Goal: Task Accomplishment & Management: Use online tool/utility

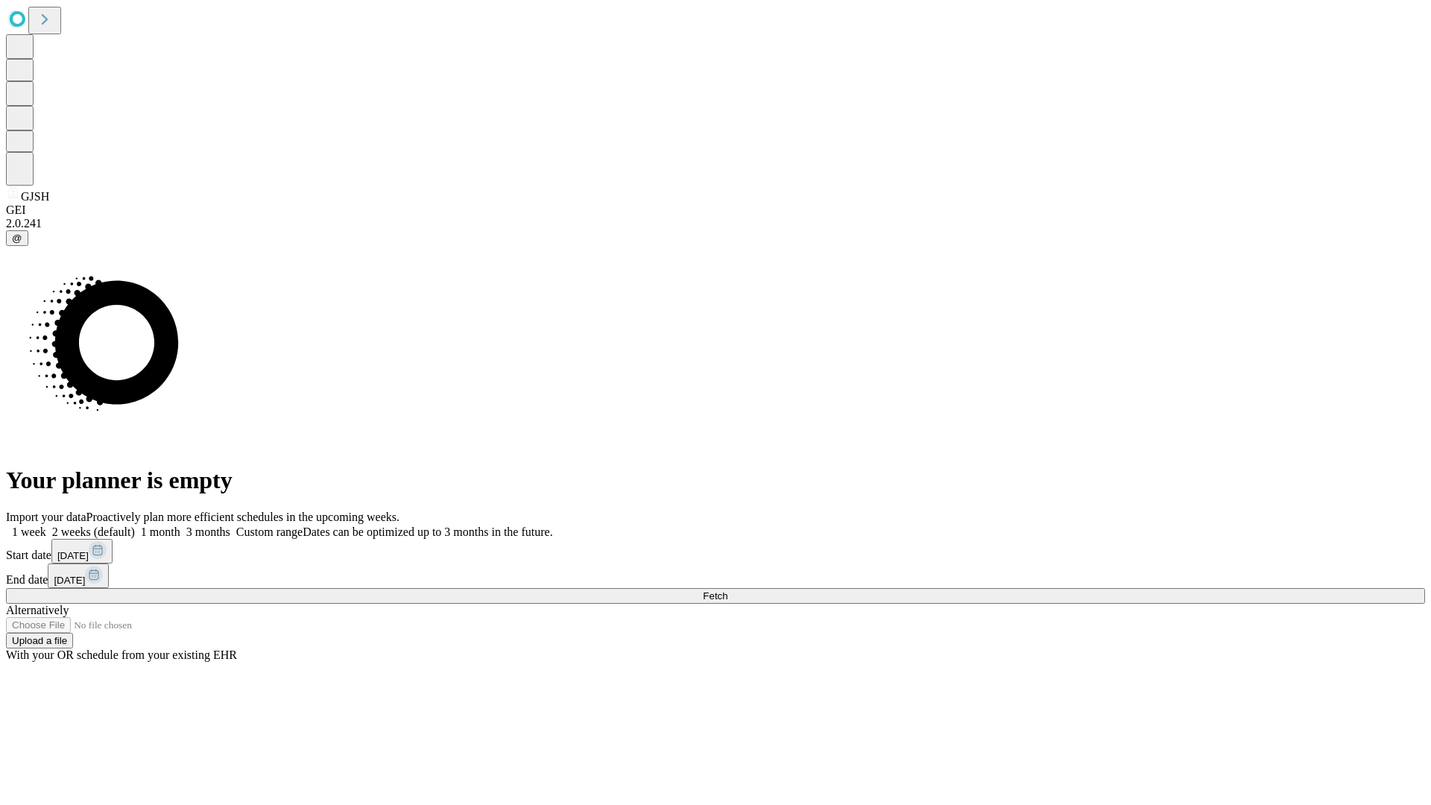
click at [728, 590] on span "Fetch" at bounding box center [715, 595] width 25 height 11
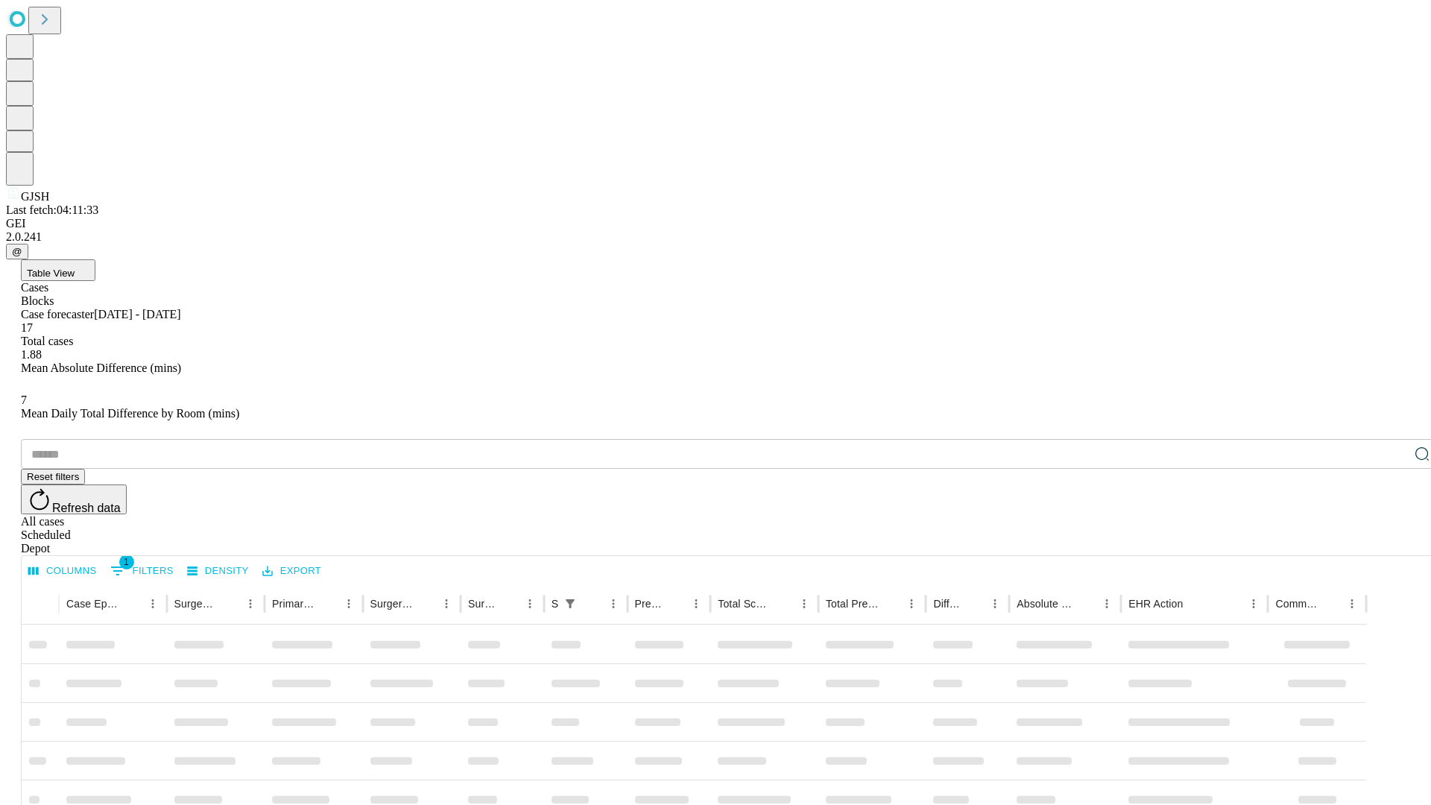
click at [1393, 542] on div "Depot" at bounding box center [730, 548] width 1419 height 13
